Goal: Information Seeking & Learning: Learn about a topic

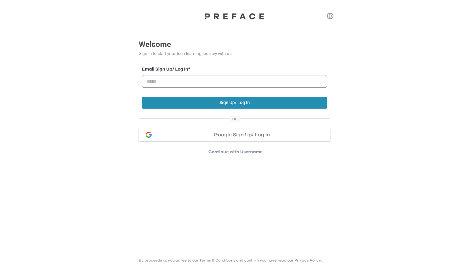
click at [204, 137] on button "Google Sign Up/ Log In" at bounding box center [234, 134] width 191 height 13
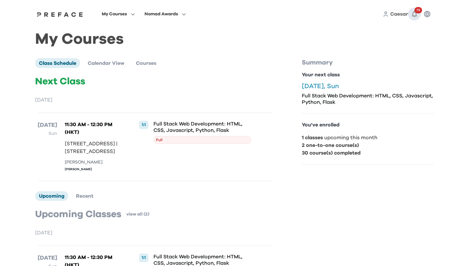
click at [411, 14] on icon "button" at bounding box center [414, 14] width 8 height 8
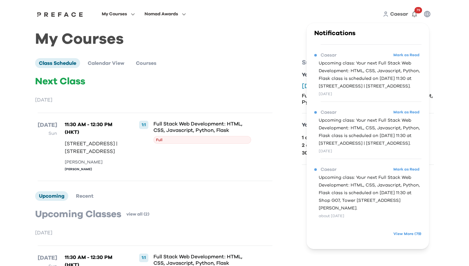
scroll to position [152, 0]
click at [468, 95] on div "My Courses Nomad Awards Caesar 79 Notifications Caesar Mark as Read Upcoming cl…" at bounding box center [234, 197] width 469 height 395
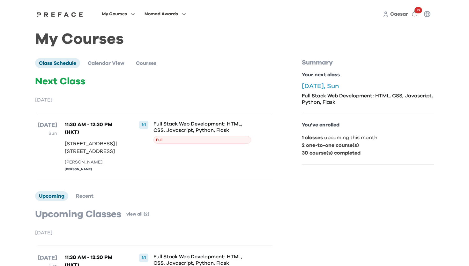
scroll to position [0, 0]
drag, startPoint x: 67, startPoint y: 15, endPoint x: 87, endPoint y: 56, distance: 45.1
click at [468, 54] on div "My Courses Nomad Awards Caesar 79 My Courses Class Schedule Calendar View Cours…" at bounding box center [234, 197] width 469 height 395
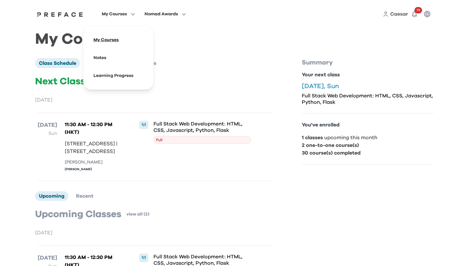
click at [134, 41] on span at bounding box center [118, 40] width 60 height 18
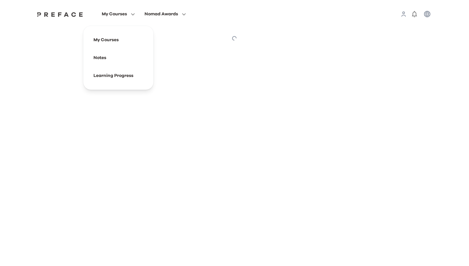
click at [127, 16] on span "My Courses" at bounding box center [114, 14] width 25 height 8
click at [133, 59] on span at bounding box center [118, 58] width 60 height 18
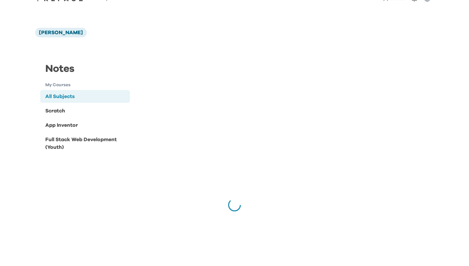
scroll to position [16, 0]
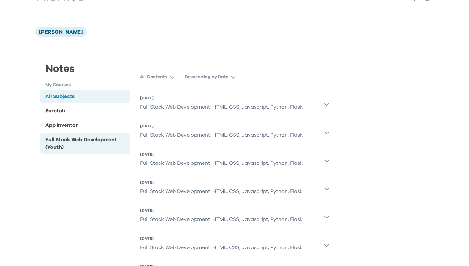
click at [98, 144] on div "Full Stack Web Development (Youth)" at bounding box center [86, 142] width 82 height 15
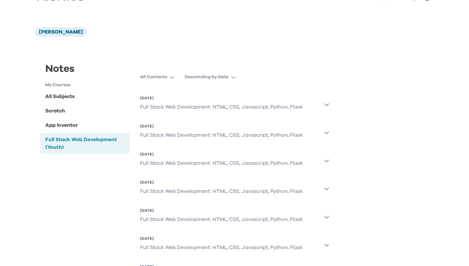
click at [325, 132] on icon "button" at bounding box center [326, 132] width 4 height 3
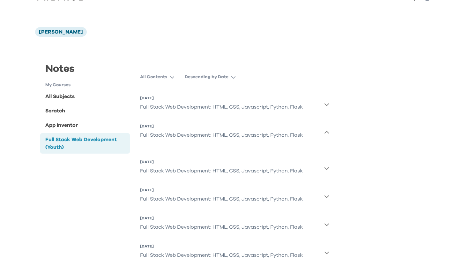
click at [328, 167] on icon "button" at bounding box center [326, 167] width 5 height 5
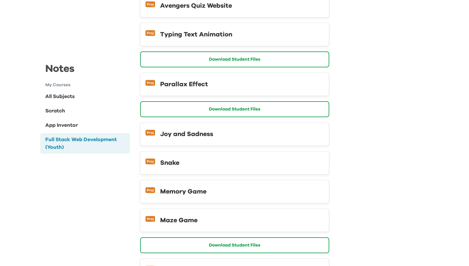
scroll to position [3845, 0]
click at [292, 179] on button "Memory Game" at bounding box center [234, 191] width 189 height 24
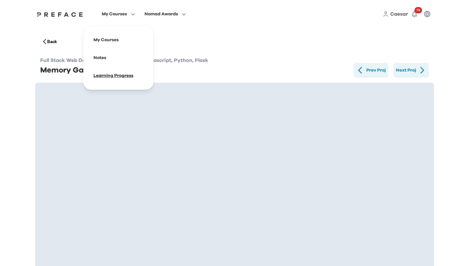
click at [136, 77] on span at bounding box center [118, 76] width 60 height 18
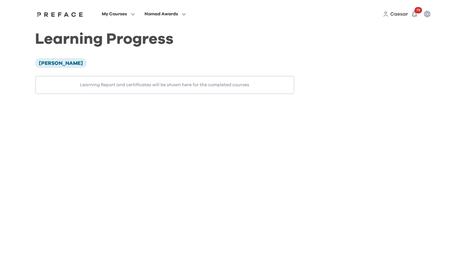
click at [211, 22] on div "My Courses Nomad Awards Caesar 79" at bounding box center [234, 14] width 408 height 28
click at [387, 13] on icon at bounding box center [386, 14] width 6 height 6
click at [383, 15] on icon at bounding box center [386, 14] width 6 height 6
